Goal: Information Seeking & Learning: Find specific fact

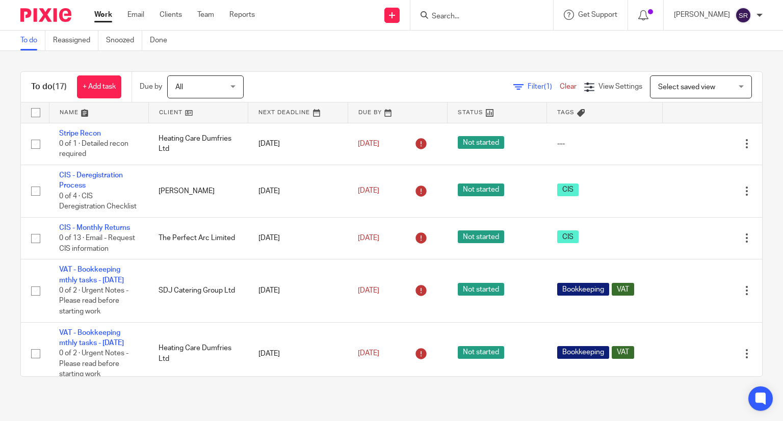
click at [469, 31] on div "To do Reassigned Snoozed Done" at bounding box center [391, 41] width 783 height 20
click at [470, 19] on input "Search" at bounding box center [477, 16] width 92 height 9
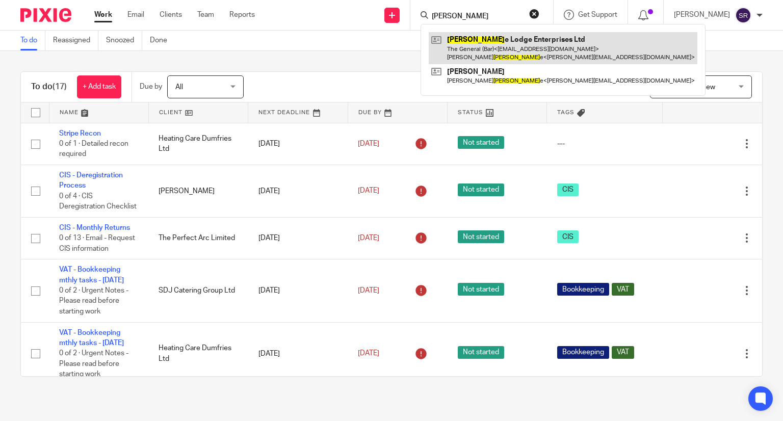
type input "osborn"
click at [477, 37] on link at bounding box center [563, 48] width 269 height 32
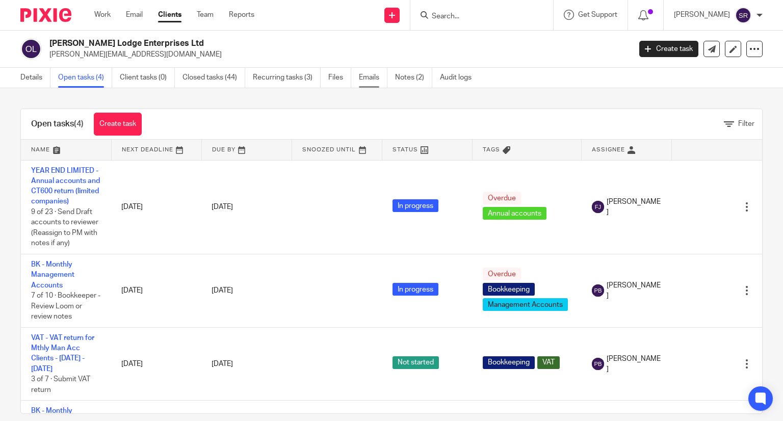
click at [372, 75] on link "Emails" at bounding box center [373, 78] width 29 height 20
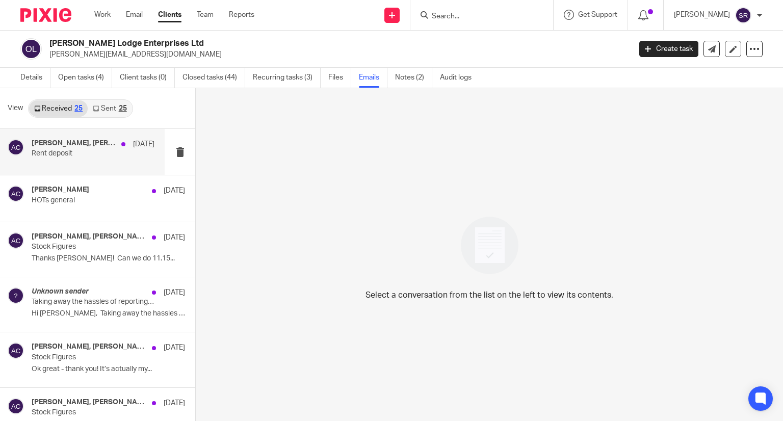
click at [94, 149] on div "Penny Brown, Andrew Catherall 19 Aug" at bounding box center [93, 144] width 123 height 10
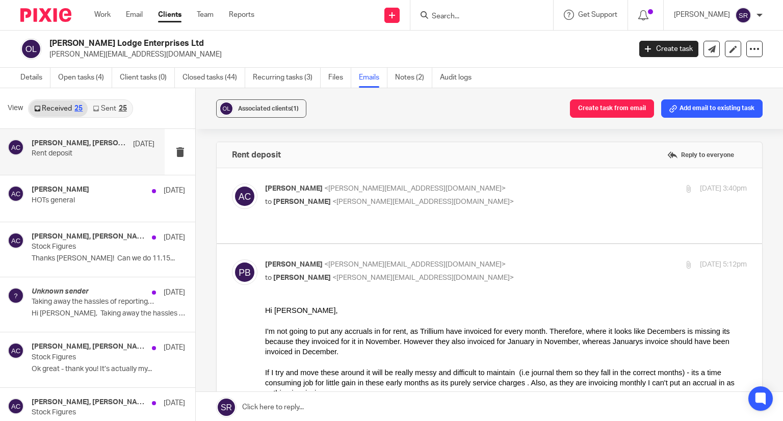
click at [328, 193] on p "Andrew Catherall <andrew@threehillsbrewing.com>" at bounding box center [425, 188] width 321 height 11
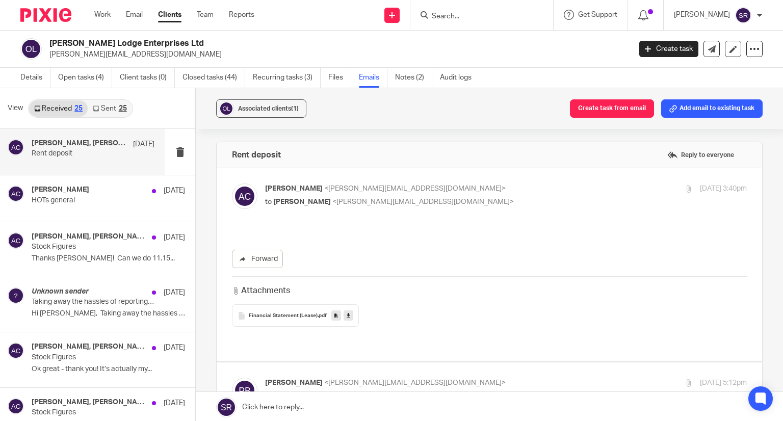
click at [328, 193] on p "Andrew Catherall <andrew@threehillsbrewing.com>" at bounding box center [425, 188] width 321 height 11
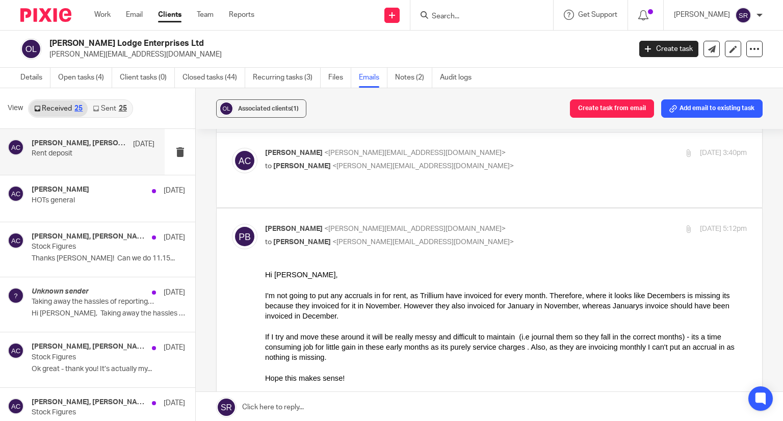
scroll to position [51, 0]
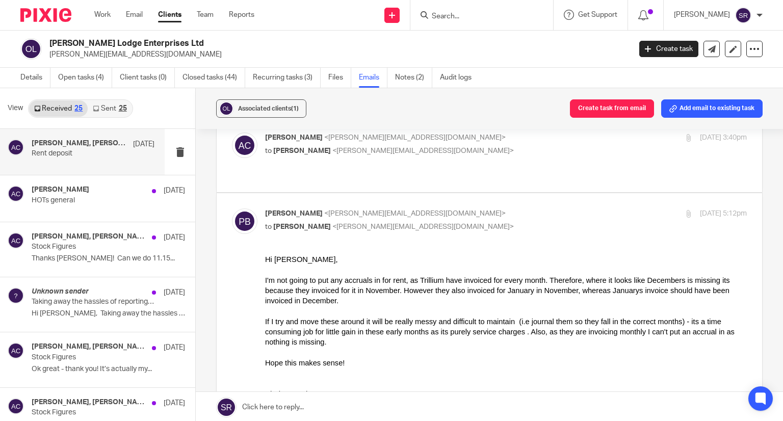
click at [314, 140] on span "[PERSON_NAME]" at bounding box center [294, 137] width 58 height 7
checkbox input "true"
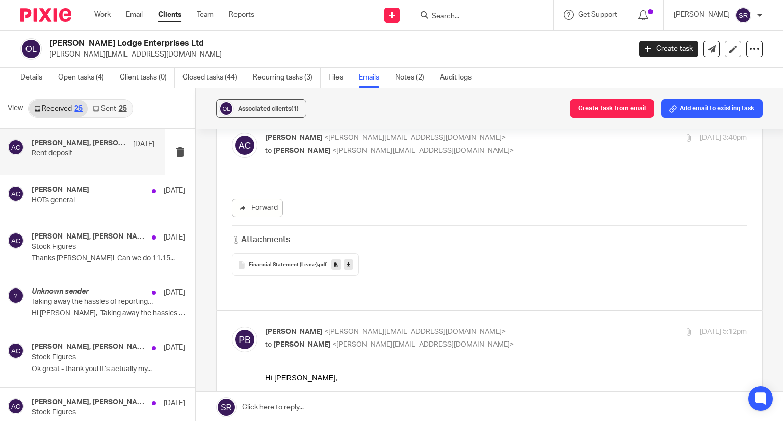
scroll to position [0, 0]
click at [281, 262] on span "Financial Statement (Lease)" at bounding box center [283, 265] width 69 height 6
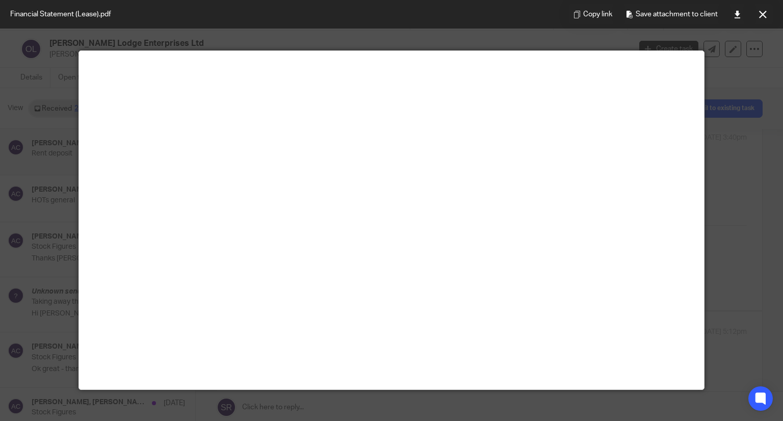
scroll to position [51, 0]
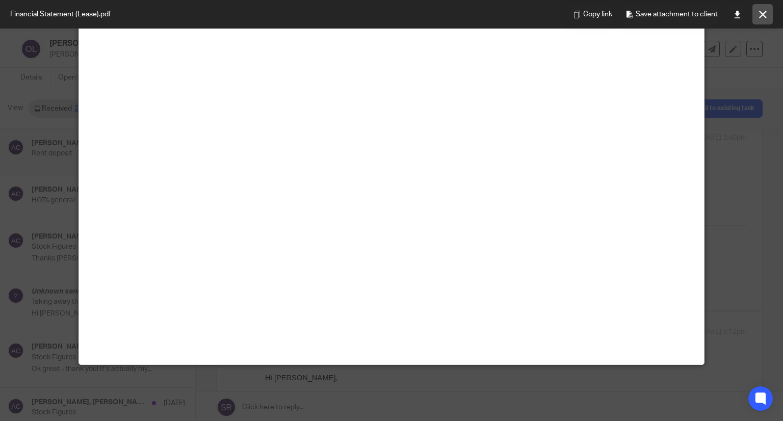
click at [759, 17] on icon at bounding box center [763, 15] width 8 height 8
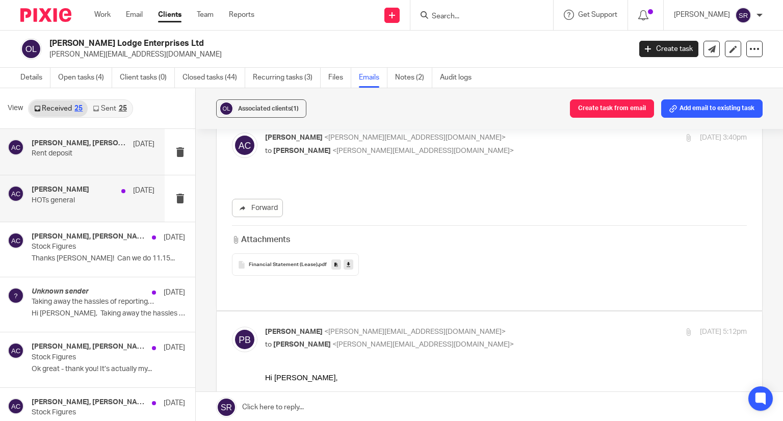
click at [97, 181] on div "Andrew Catherall 19 Aug HOTs general" at bounding box center [82, 198] width 165 height 46
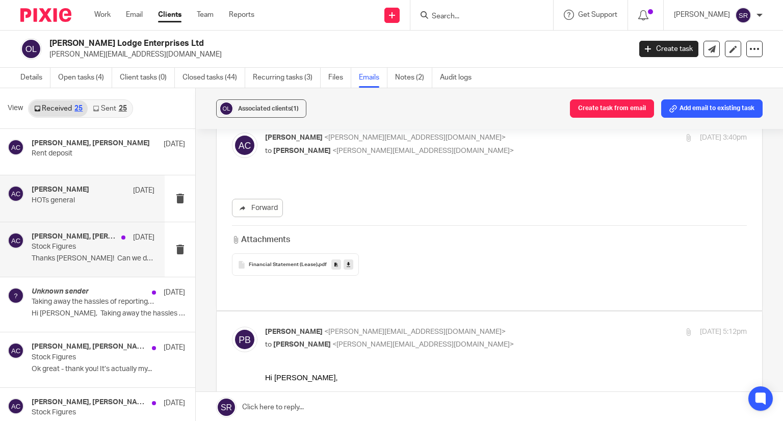
click at [65, 247] on p "Stock Figures" at bounding box center [81, 247] width 98 height 9
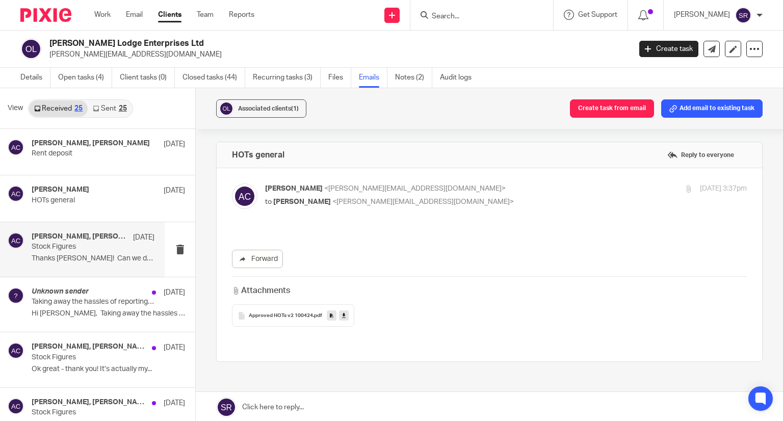
scroll to position [0, 0]
click at [322, 186] on span "[PERSON_NAME]" at bounding box center [294, 188] width 58 height 7
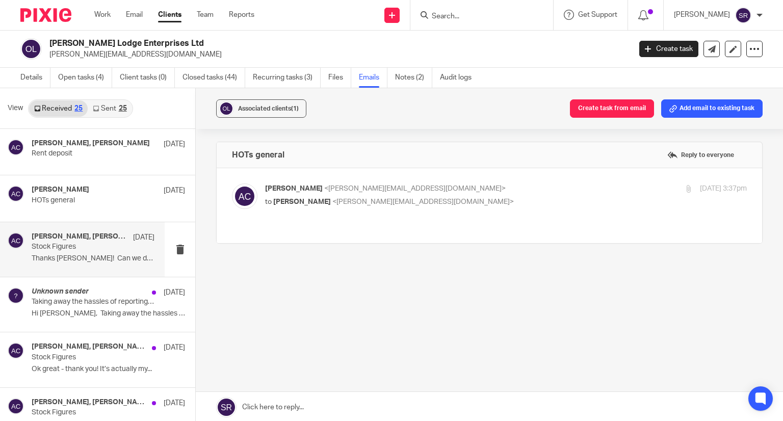
click at [322, 186] on span "[PERSON_NAME]" at bounding box center [294, 188] width 58 height 7
checkbox input "true"
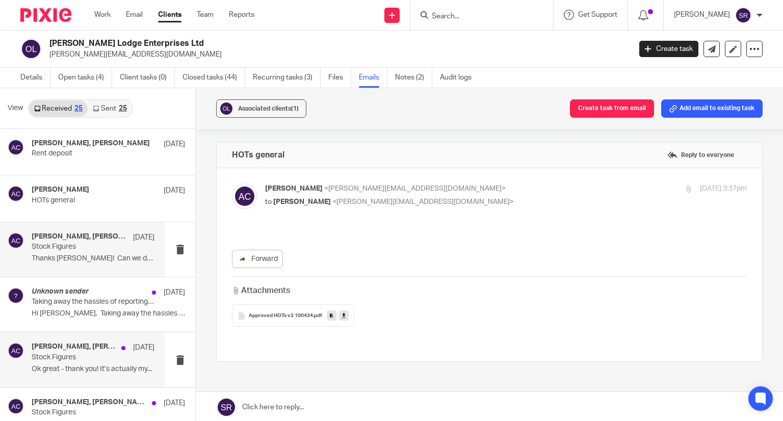
click at [94, 344] on h4 "Andrew Catherall, Penny Brown" at bounding box center [74, 346] width 85 height 9
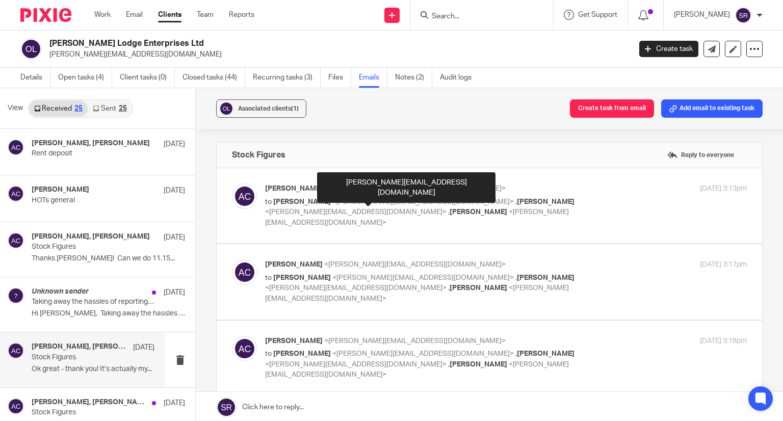
click at [371, 198] on span "<kim@togetherwecount.co.uk>" at bounding box center [422, 201] width 181 height 7
checkbox input "true"
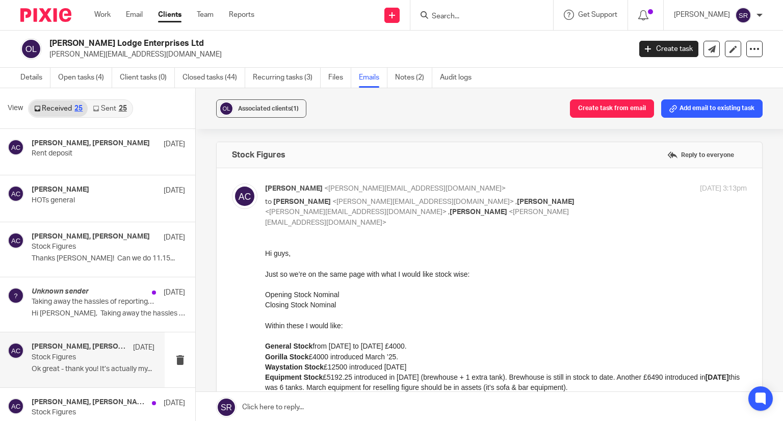
scroll to position [51, 0]
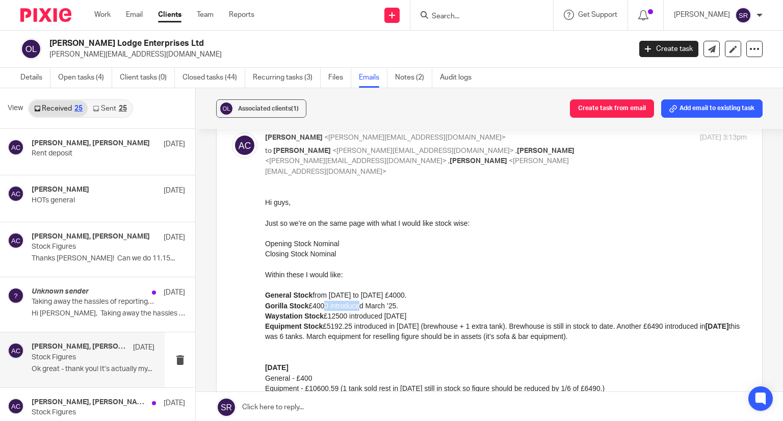
drag, startPoint x: 320, startPoint y: 308, endPoint x: 355, endPoint y: 307, distance: 35.7
click at [355, 307] on div "Gorilla Stock £4000 introduced March ’25." at bounding box center [506, 306] width 482 height 10
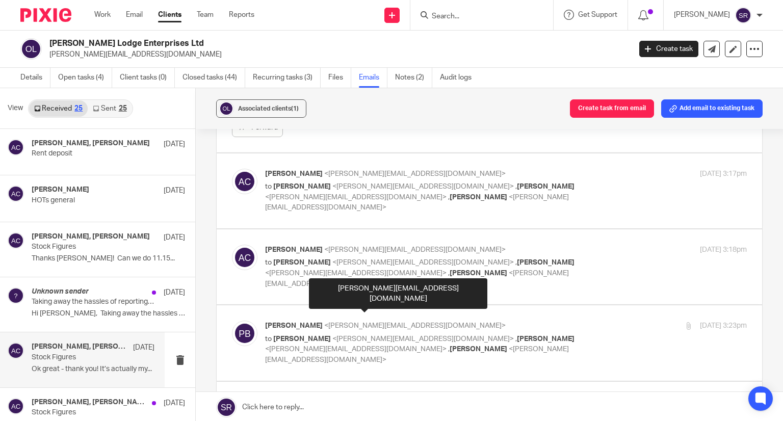
scroll to position [815, 0]
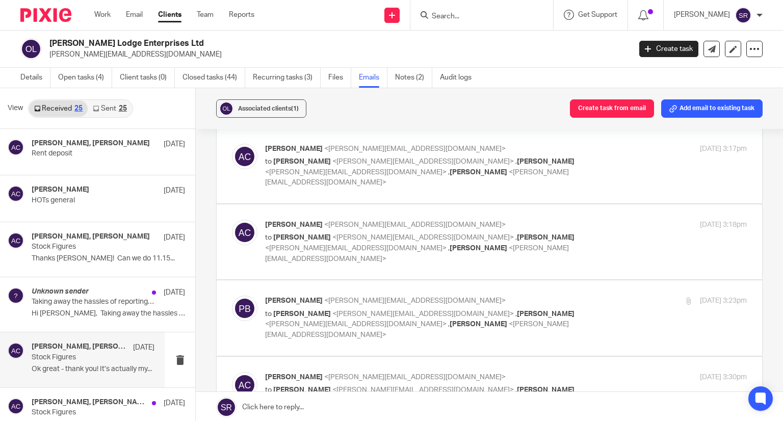
click at [339, 310] on span "<andrew@threehillsbrewing.com>" at bounding box center [422, 313] width 181 height 7
checkbox input "true"
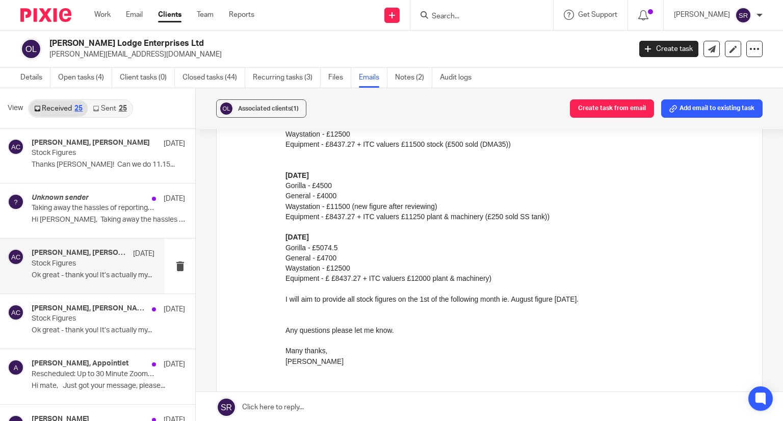
scroll to position [102, 0]
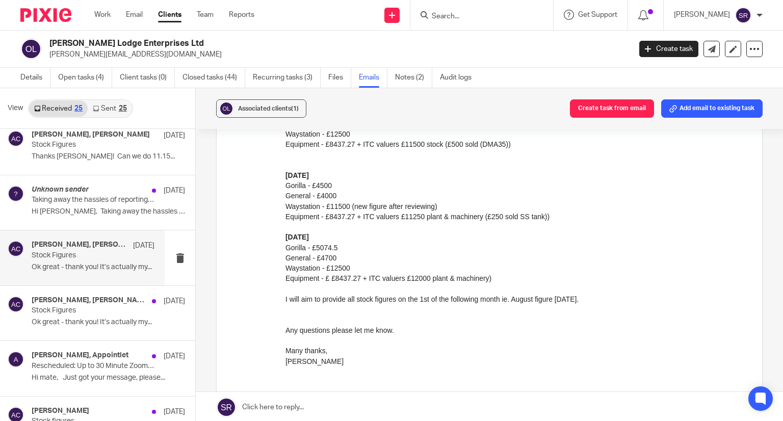
click at [104, 107] on link "Sent 25" at bounding box center [110, 108] width 44 height 16
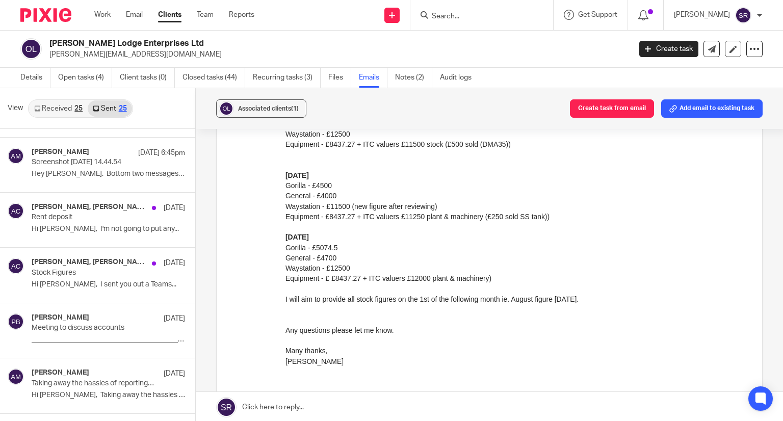
scroll to position [1, 0]
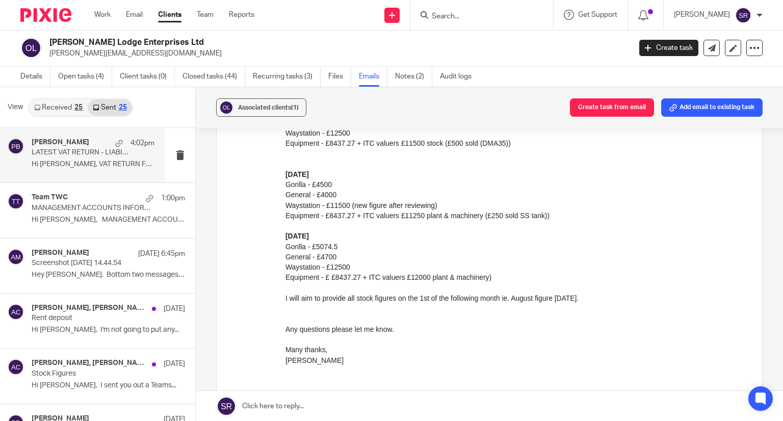
click at [78, 149] on p "LATEST VAT RETURN - LIABILITY" at bounding box center [81, 152] width 98 height 9
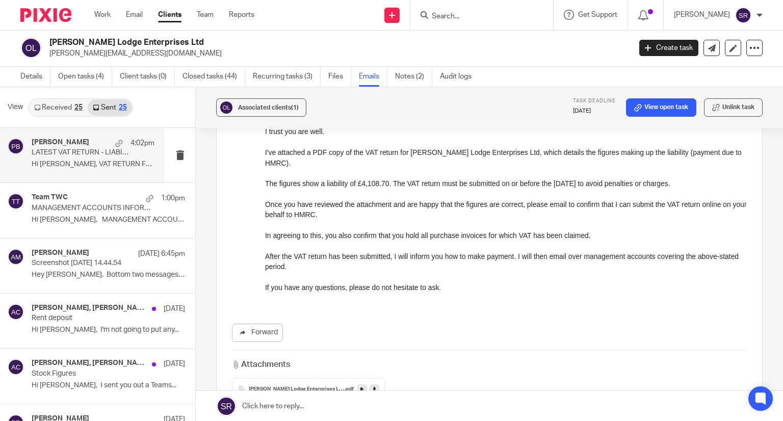
scroll to position [153, 0]
click at [68, 205] on p "MANAGEMENT ACCOUNTS INFORMATION REQUEST" at bounding box center [81, 208] width 98 height 9
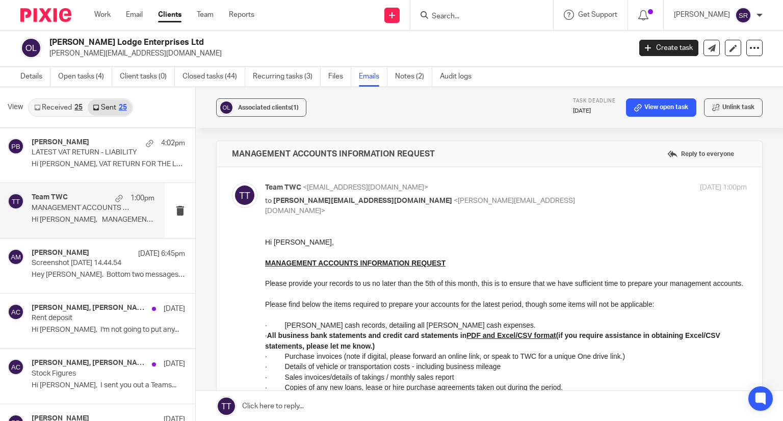
scroll to position [0, 0]
click at [89, 268] on div "Aaron Mcleish 22 Aug 6:45pm Screenshot 2025-08-22 at 14.44.54 Hey penny. Bottom…" at bounding box center [93, 266] width 123 height 34
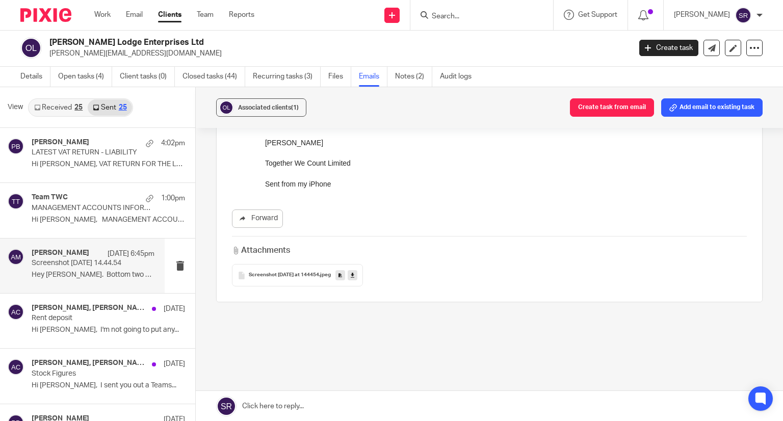
scroll to position [204, 0]
click at [301, 279] on div "Screenshot 2025-08-22 at 144454 .jpeg" at bounding box center [297, 274] width 131 height 22
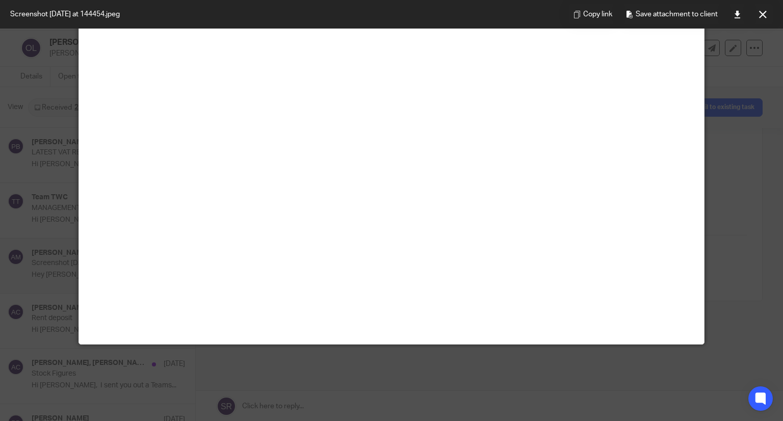
scroll to position [1093, 0]
click at [750, 330] on div at bounding box center [391, 210] width 783 height 421
click at [764, 21] on button at bounding box center [762, 14] width 20 height 20
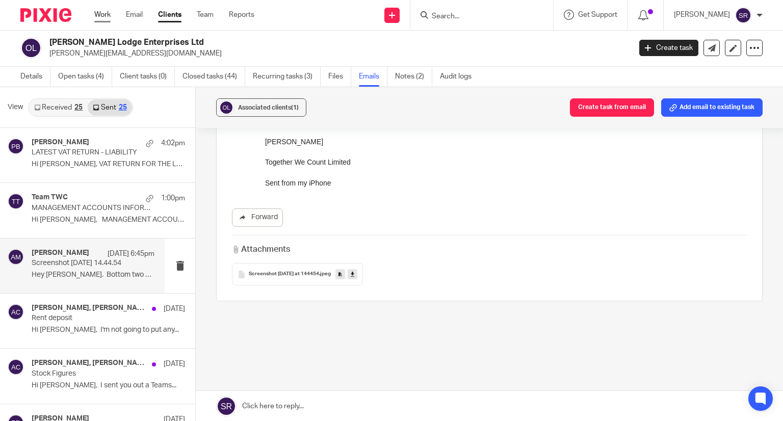
click at [110, 14] on link "Work" at bounding box center [102, 15] width 16 height 10
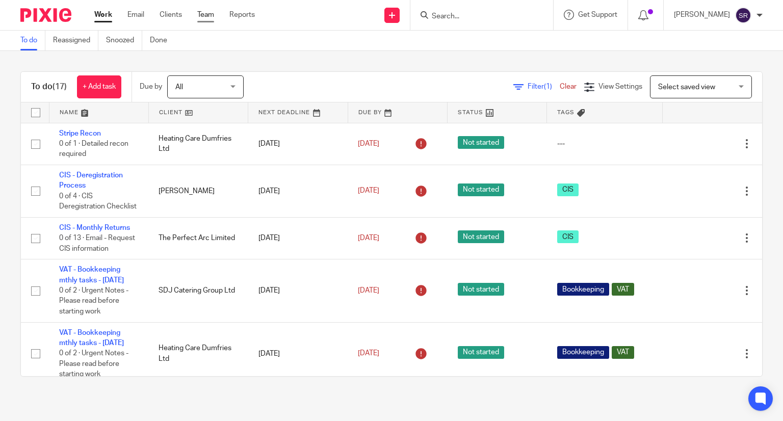
click at [211, 15] on link "Team" at bounding box center [205, 15] width 17 height 10
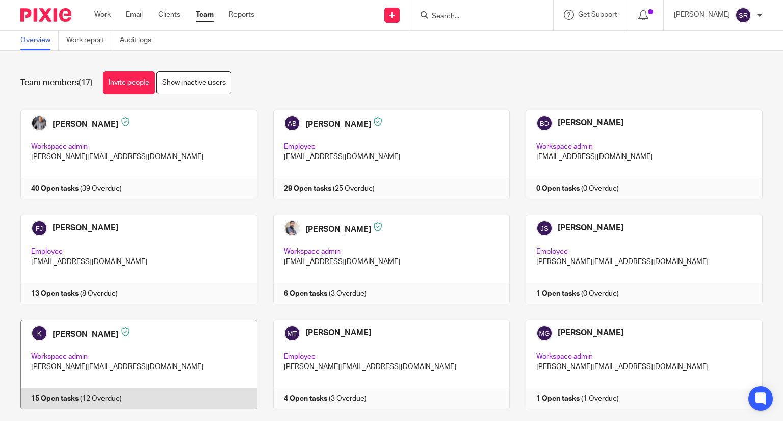
click at [98, 344] on link at bounding box center [131, 365] width 253 height 90
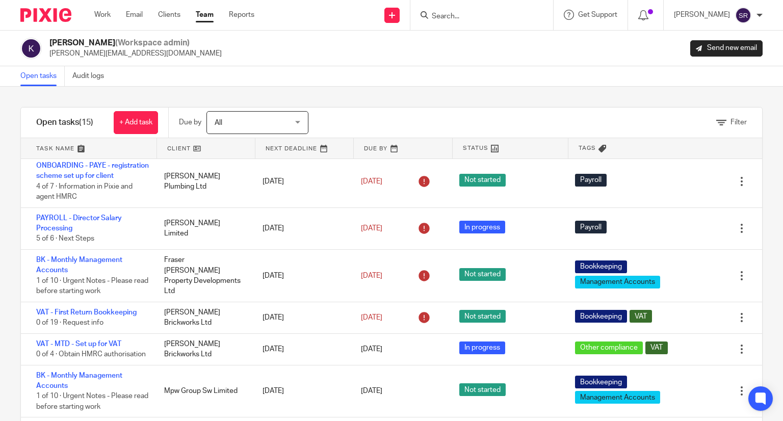
scroll to position [459, 0]
